Goal: Task Accomplishment & Management: Manage account settings

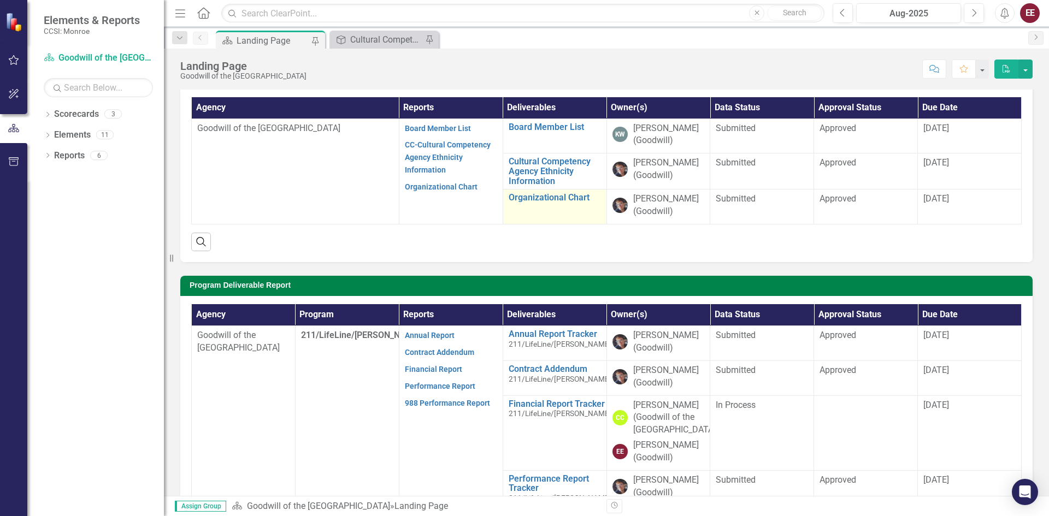
scroll to position [109, 0]
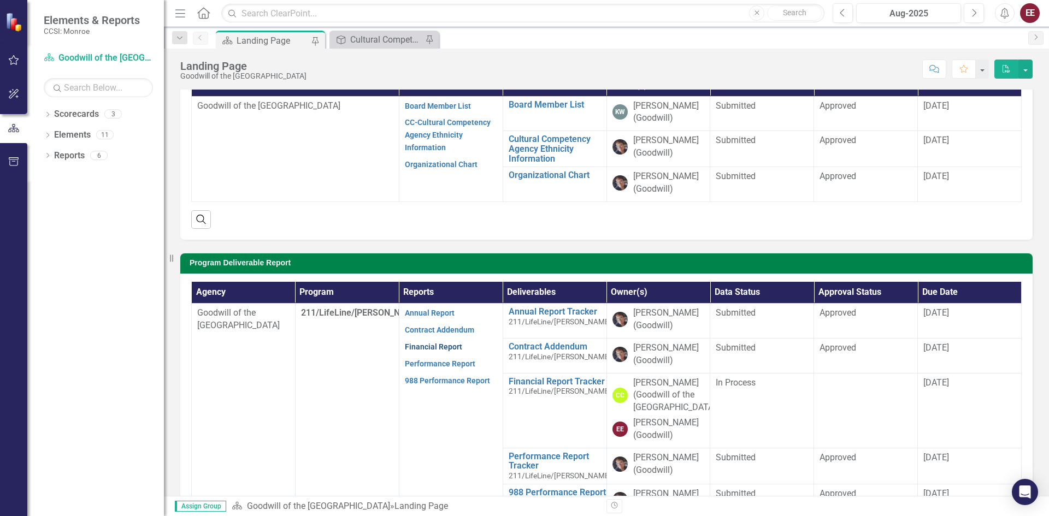
click at [456, 348] on link "Financial Report" at bounding box center [433, 347] width 57 height 9
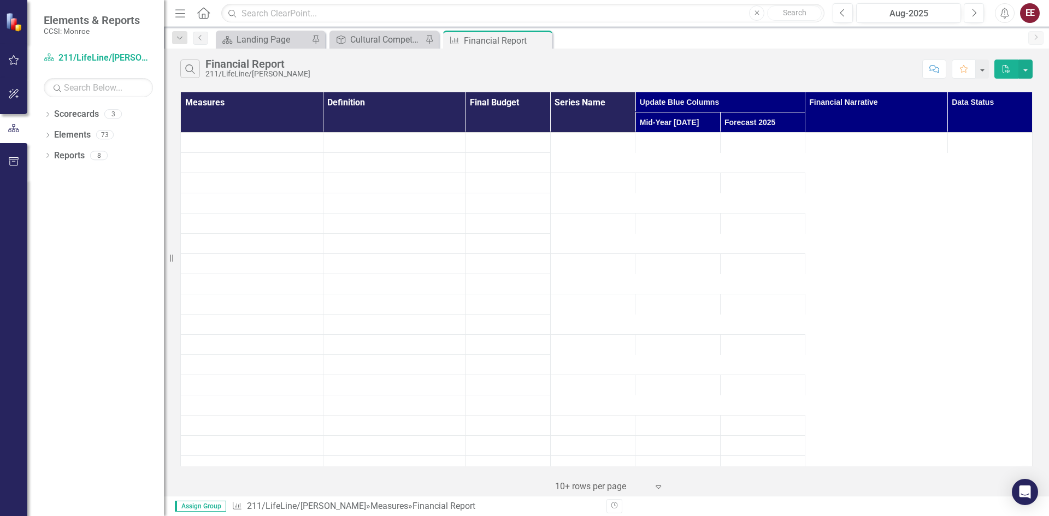
click at [1006, 72] on icon "button" at bounding box center [1007, 69] width 8 height 8
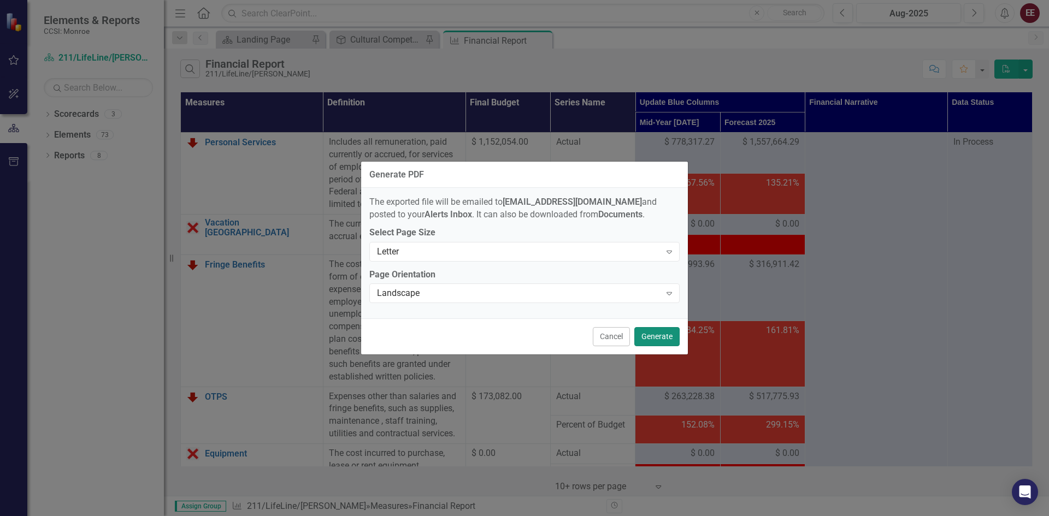
click at [672, 334] on button "Generate" at bounding box center [657, 336] width 45 height 19
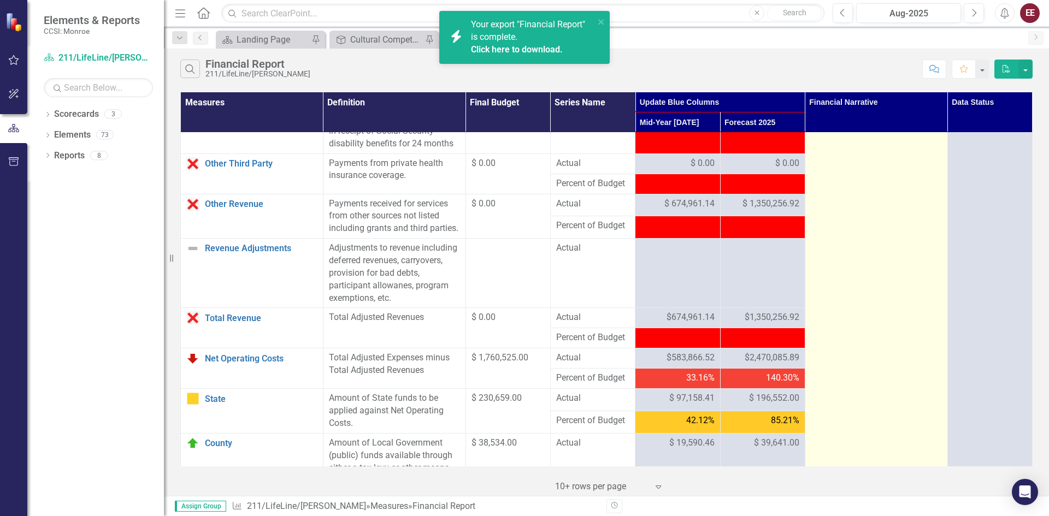
scroll to position [984, 0]
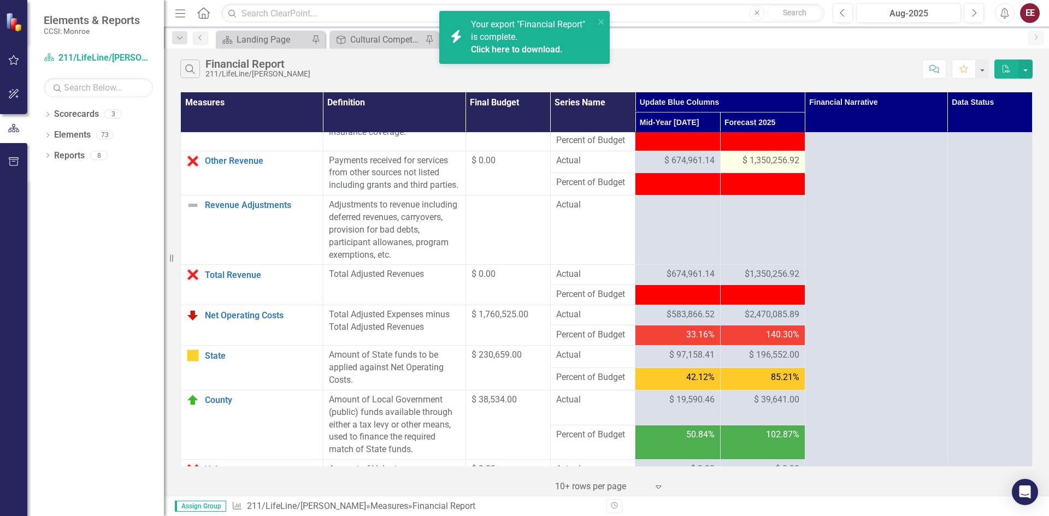
click at [757, 167] on span "$ 1,350,256.92" at bounding box center [771, 161] width 57 height 13
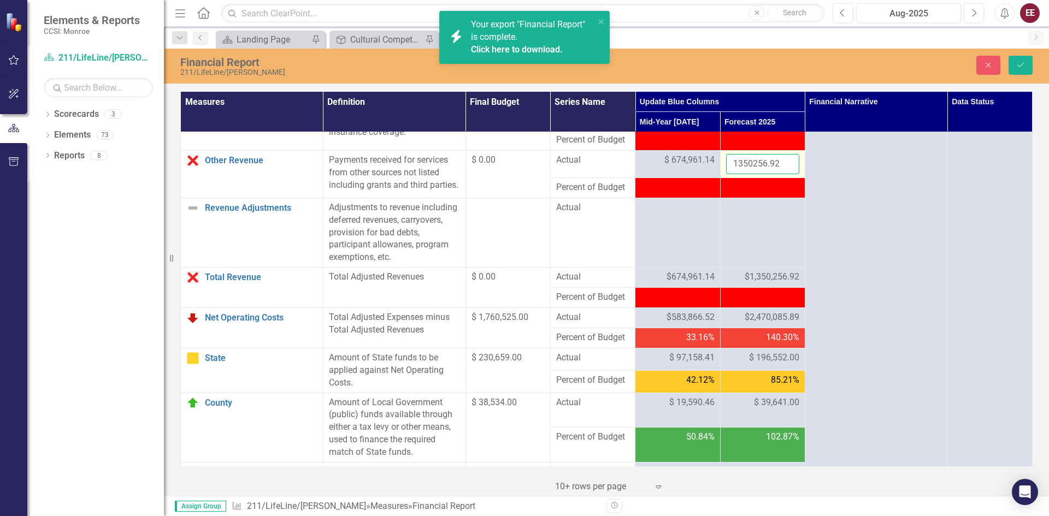
click at [757, 174] on input "1350256.92" at bounding box center [762, 164] width 73 height 20
click button "Save" at bounding box center [1021, 65] width 24 height 19
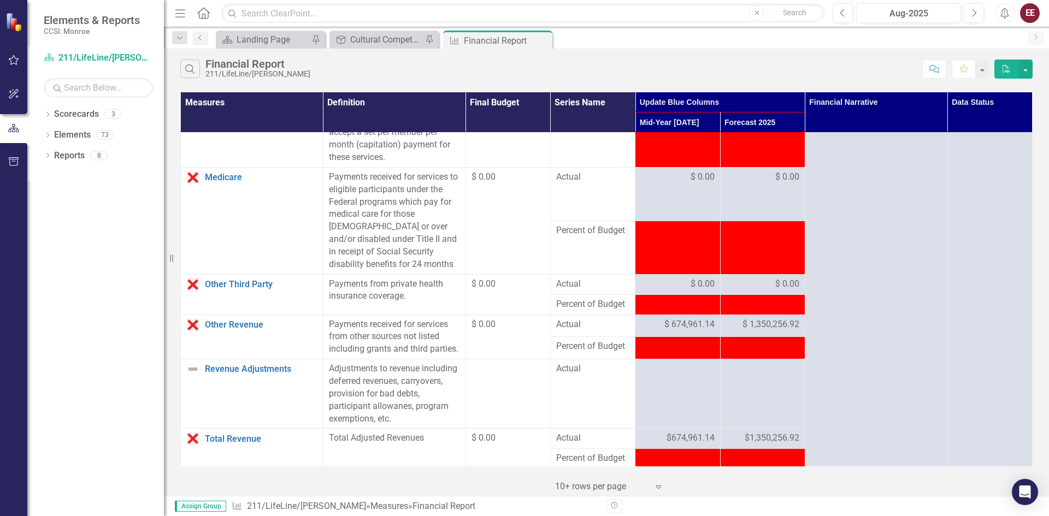
scroll to position [874, 0]
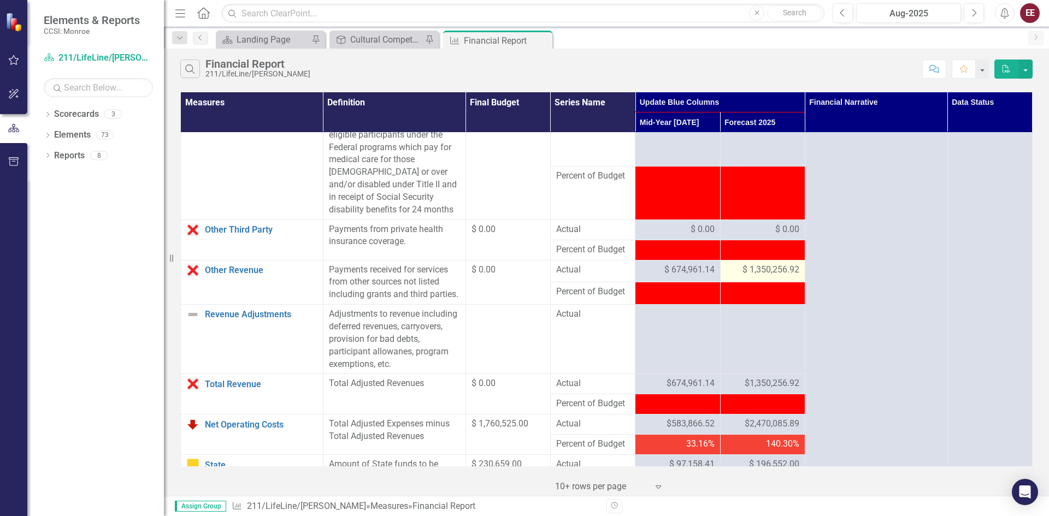
click at [761, 277] on span "$ 1,350,256.92" at bounding box center [771, 270] width 57 height 13
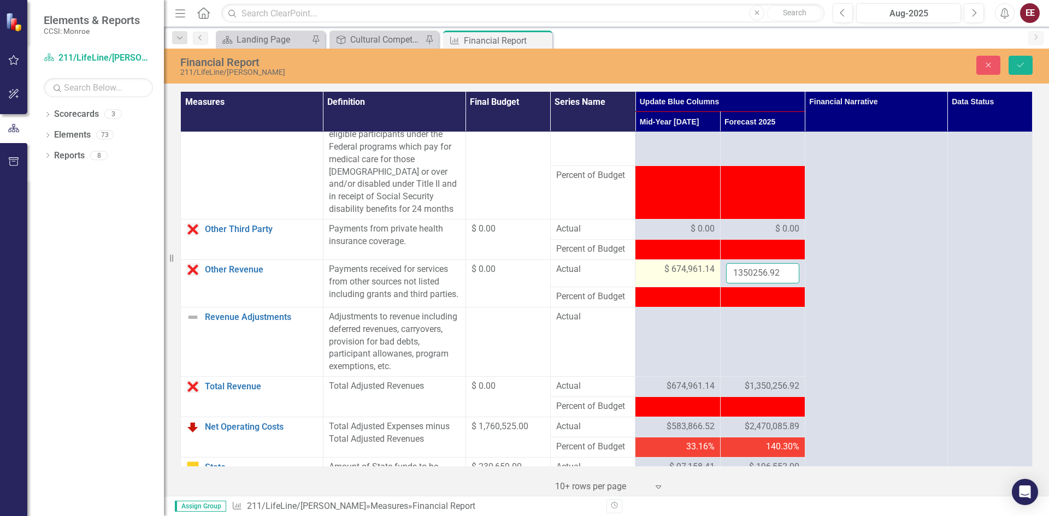
drag, startPoint x: 776, startPoint y: 298, endPoint x: 709, endPoint y: 292, distance: 67.5
click at [709, 287] on tr "Other Revenue Link Open Element Payments received for services from other sourc…" at bounding box center [607, 273] width 852 height 27
type input "0"
click button "Save" at bounding box center [1021, 65] width 24 height 19
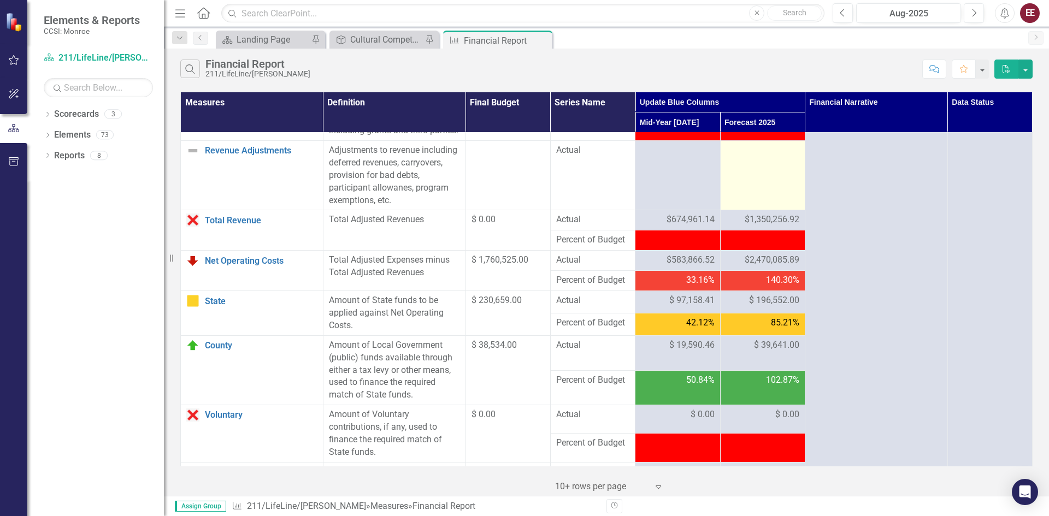
scroll to position [984, 0]
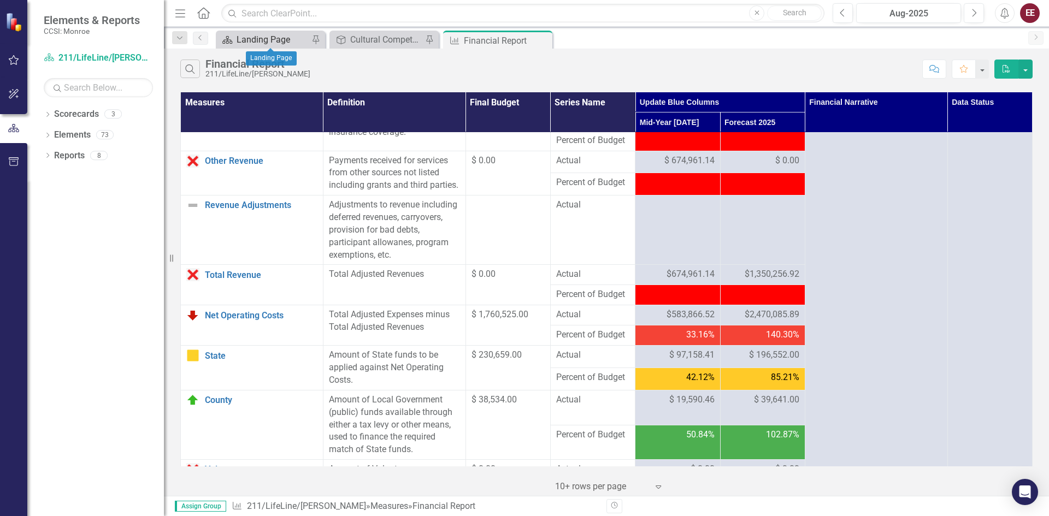
click at [285, 44] on div "Landing Page" at bounding box center [273, 40] width 72 height 14
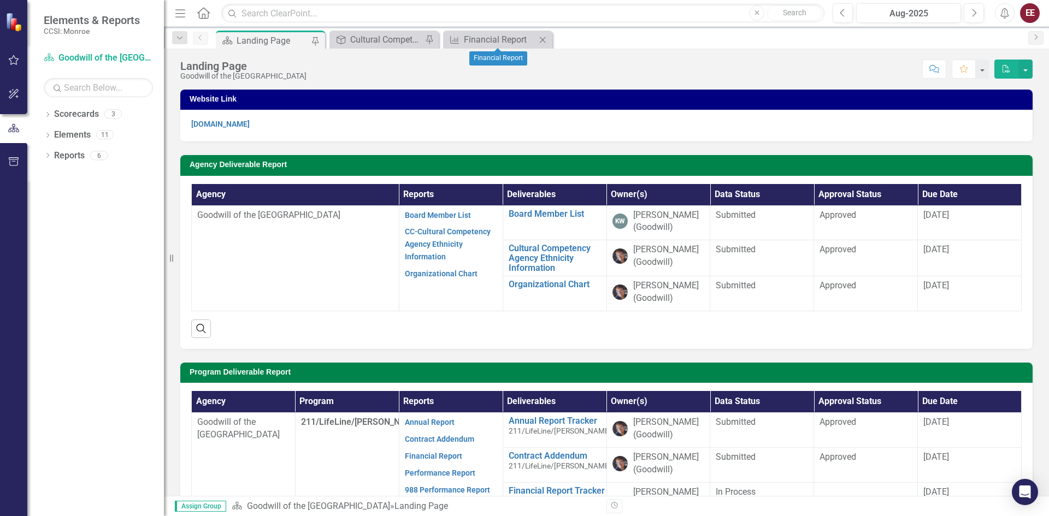
click at [540, 42] on icon "Close" at bounding box center [542, 40] width 11 height 9
click at [438, 453] on link "Financial Report" at bounding box center [433, 456] width 57 height 9
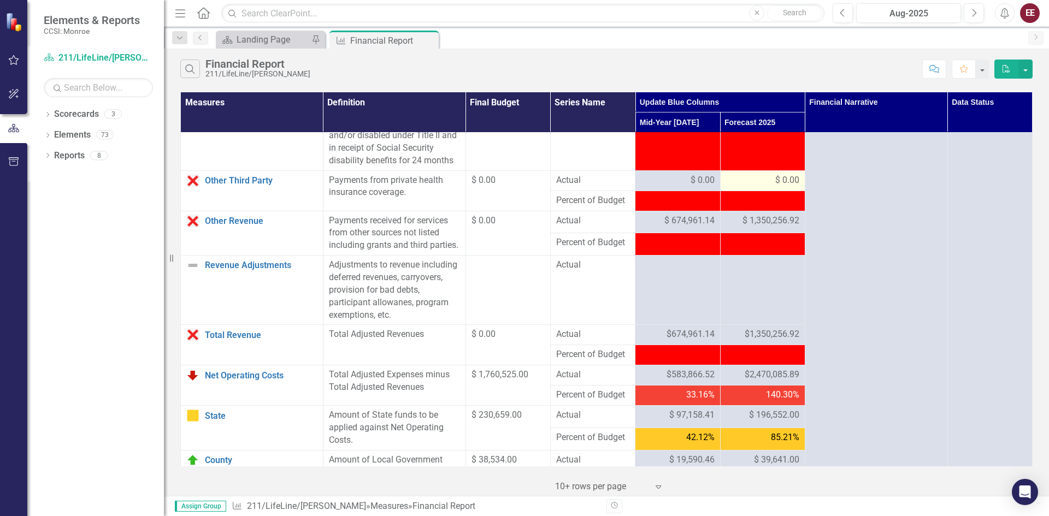
scroll to position [929, 0]
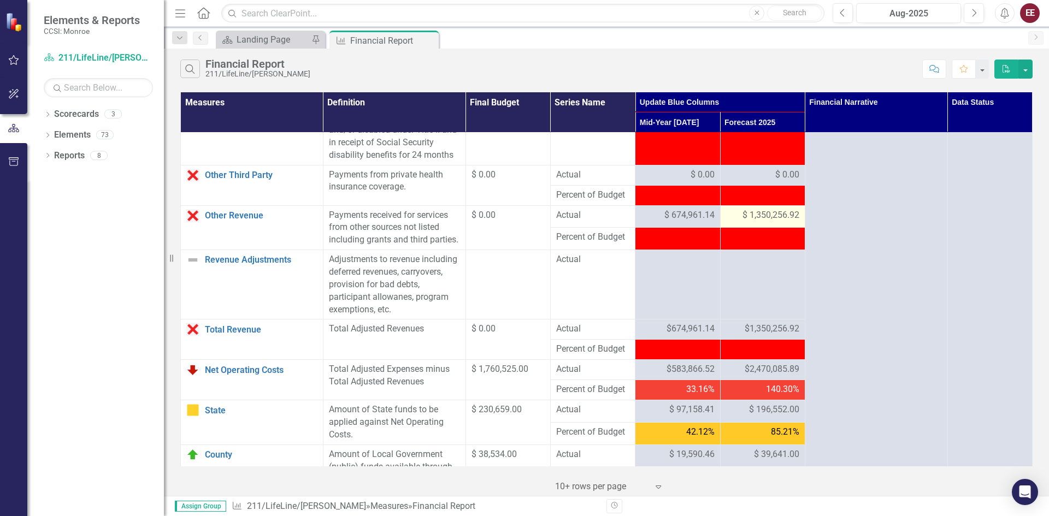
click at [761, 222] on span "$ 1,350,256.92" at bounding box center [771, 215] width 57 height 13
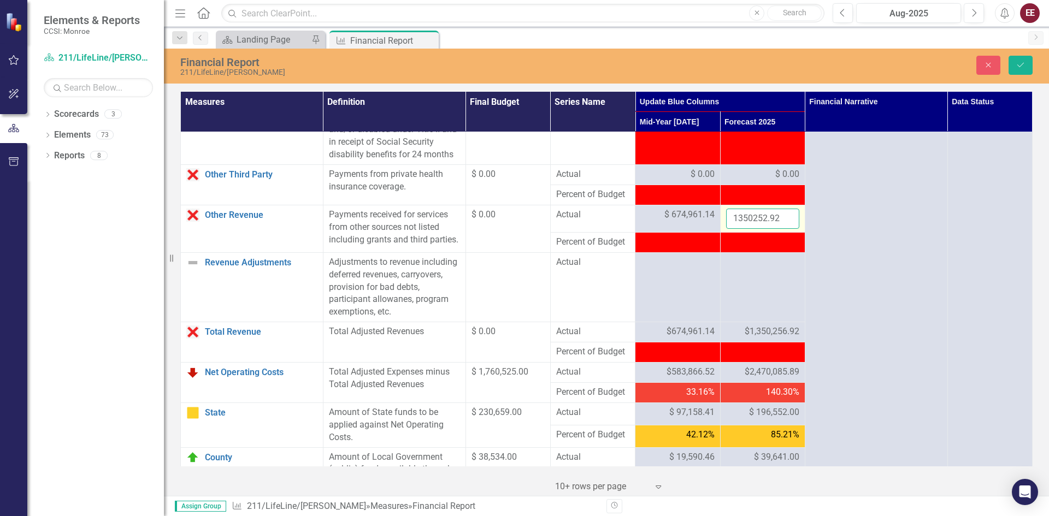
drag, startPoint x: 778, startPoint y: 244, endPoint x: 725, endPoint y: 243, distance: 53.6
click at [726, 229] on input "1350252.92" at bounding box center [762, 219] width 73 height 20
drag, startPoint x: 777, startPoint y: 243, endPoint x: 709, endPoint y: 239, distance: 67.9
click at [709, 233] on tr "Other Revenue Link Open Element Payments received for services from other sourc…" at bounding box center [607, 219] width 852 height 27
type input "0"
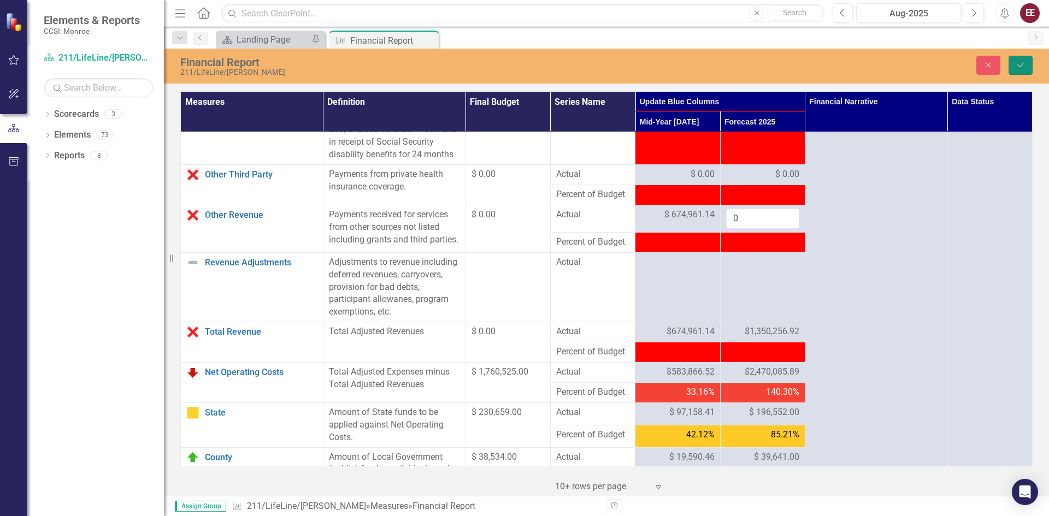
click at [1016, 67] on icon "Save" at bounding box center [1021, 65] width 10 height 8
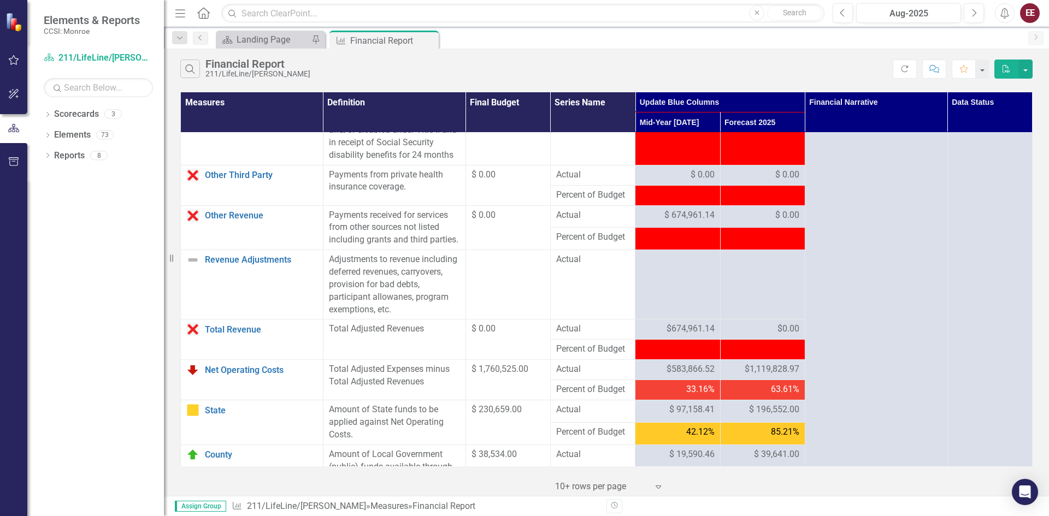
click at [771, 376] on span "$1,119,828.97" at bounding box center [772, 369] width 55 height 13
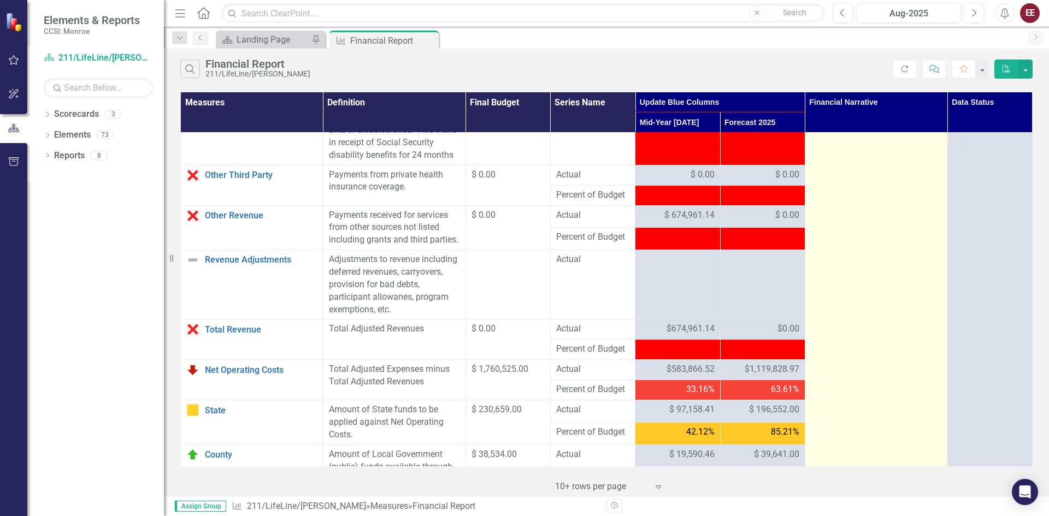
click at [896, 297] on td at bounding box center [876, 32] width 143 height 1656
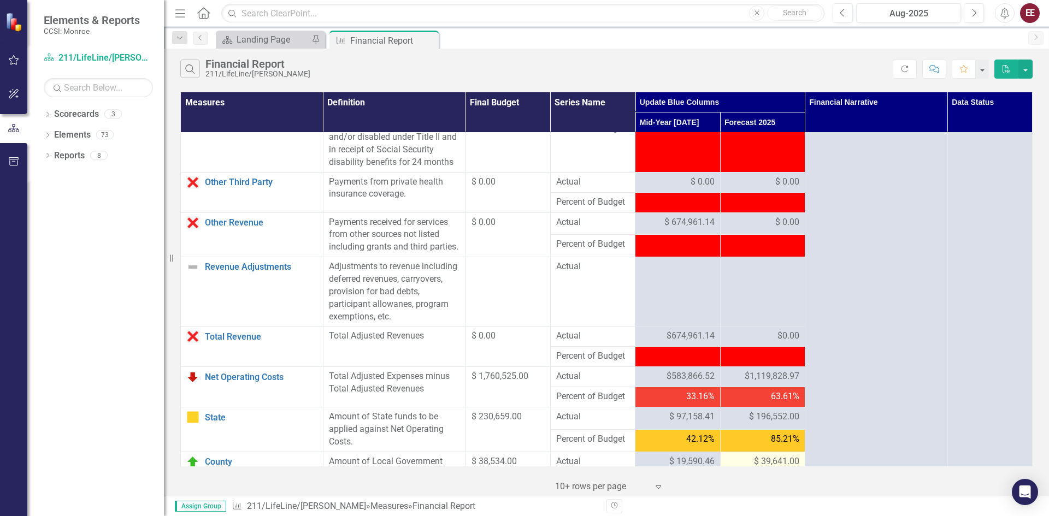
scroll to position [867, 0]
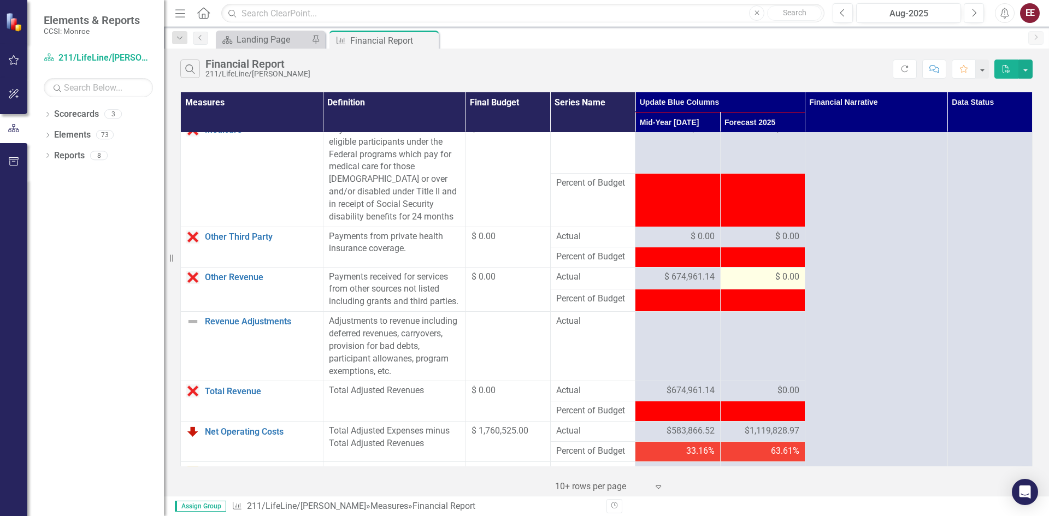
click at [752, 284] on div "$ 0.00" at bounding box center [762, 277] width 73 height 13
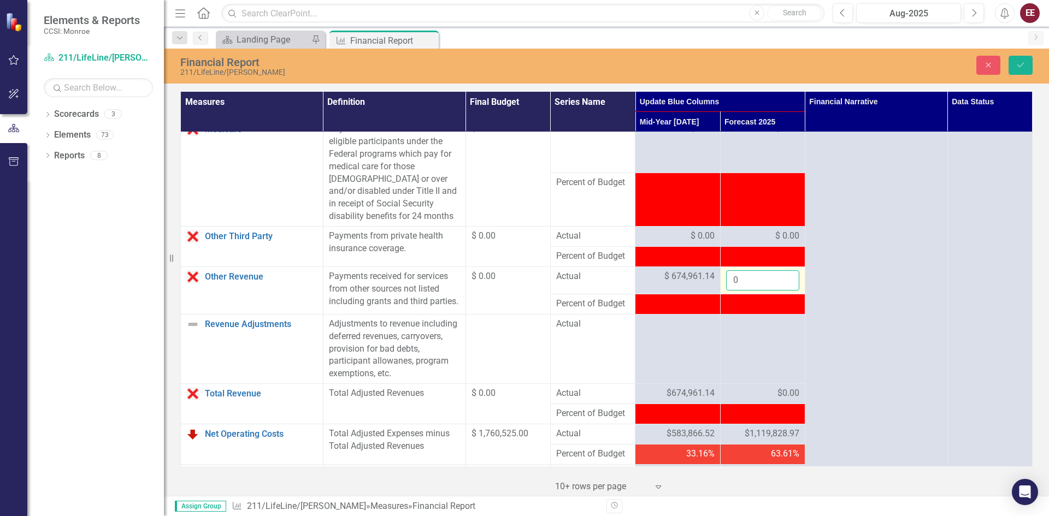
click at [752, 291] on input "0" at bounding box center [762, 281] width 73 height 20
type input "0"
type input "1350256.92"
click button "Save" at bounding box center [1021, 65] width 24 height 19
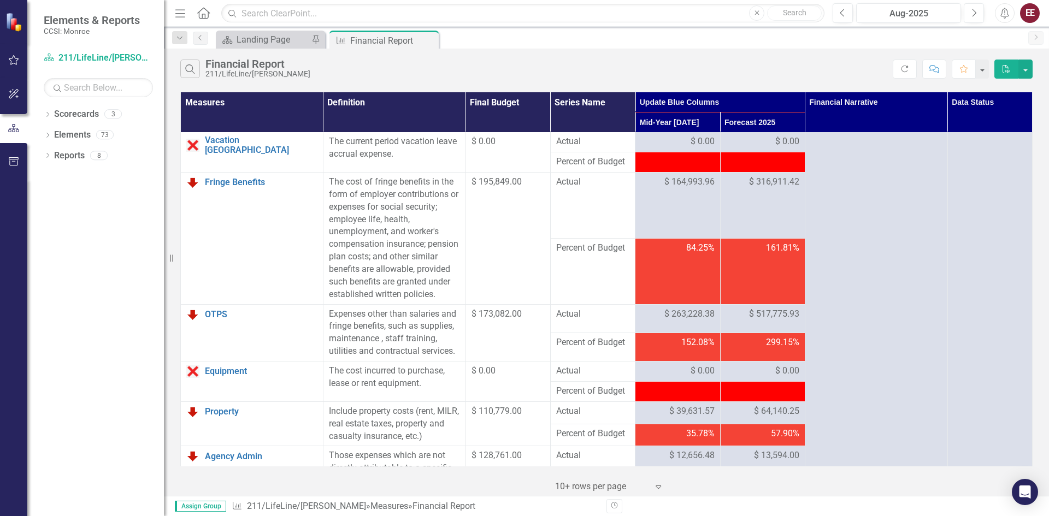
scroll to position [0, 0]
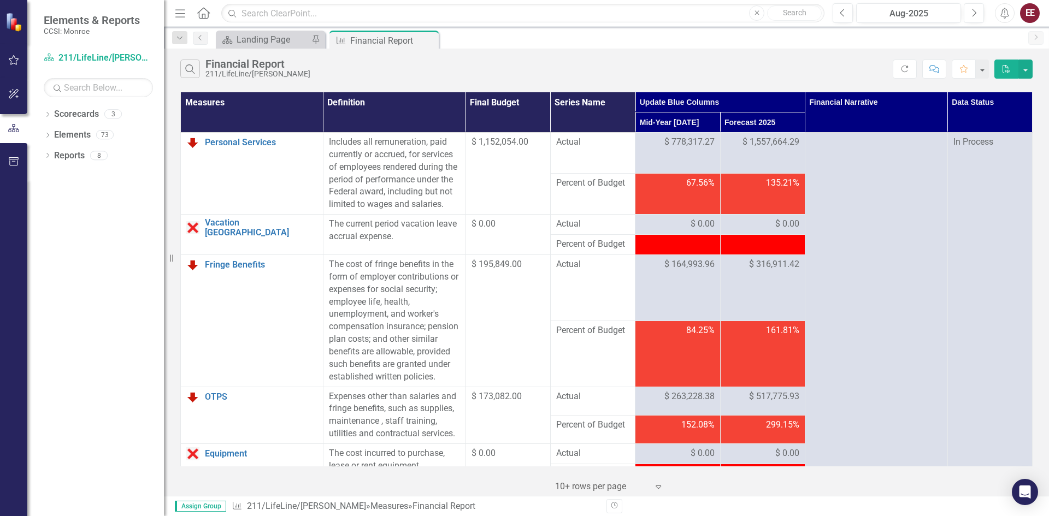
click at [1002, 66] on icon "PDF" at bounding box center [1007, 69] width 10 height 8
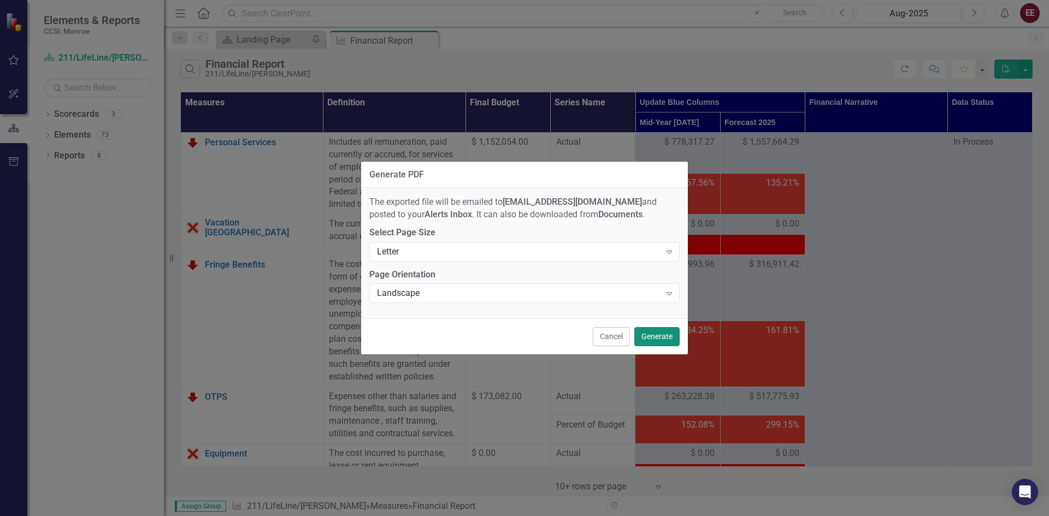
click at [669, 336] on button "Generate" at bounding box center [657, 336] width 45 height 19
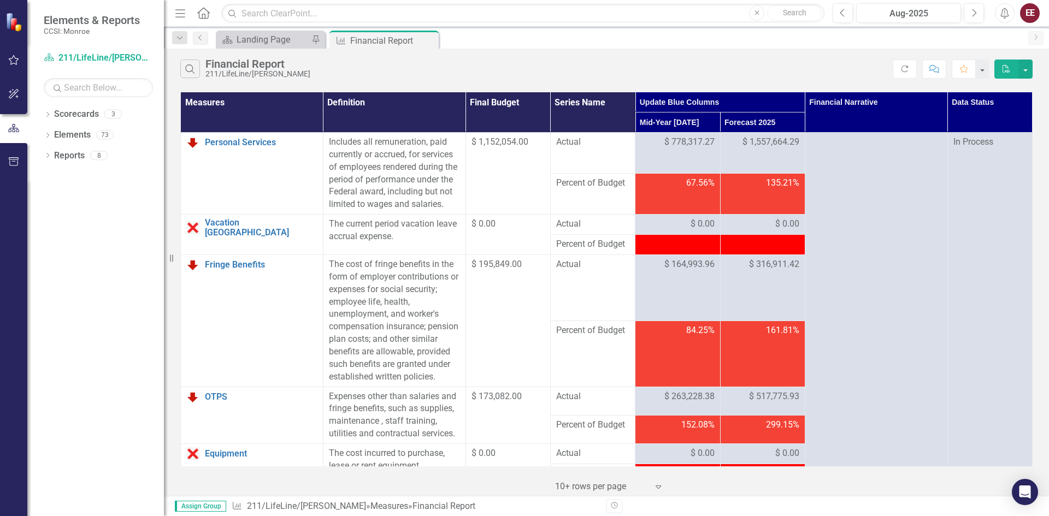
click at [785, 63] on div "Search Financial Report 211/LifeLine/[PERSON_NAME]" at bounding box center [536, 69] width 713 height 19
click at [714, 55] on div "Search Financial Report 211/LifeLine/Monroe Refresh Comment Favorite PDF" at bounding box center [606, 67] width 885 height 36
click at [514, 505] on div "Measure 211/LifeLine/[PERSON_NAME] » Measures » Financial Report" at bounding box center [415, 507] width 367 height 13
click at [809, 63] on div "Search Financial Report 211/LifeLine/[PERSON_NAME]" at bounding box center [536, 69] width 713 height 19
